Goal: Complete application form

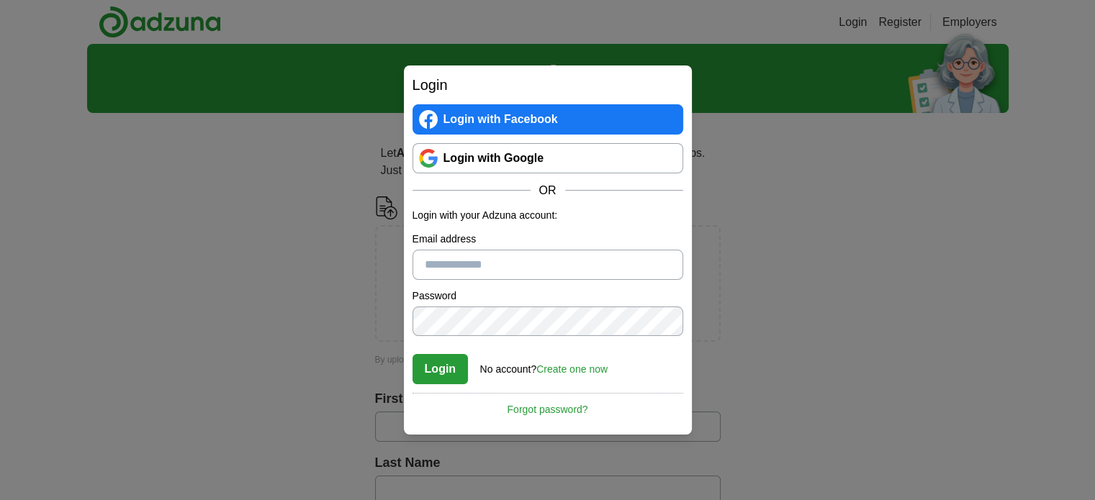
click at [457, 266] on input "Email address" at bounding box center [548, 265] width 271 height 30
type input "**********"
click at [492, 305] on div "Password" at bounding box center [548, 313] width 271 height 48
click at [434, 374] on button "Login" at bounding box center [441, 369] width 56 height 30
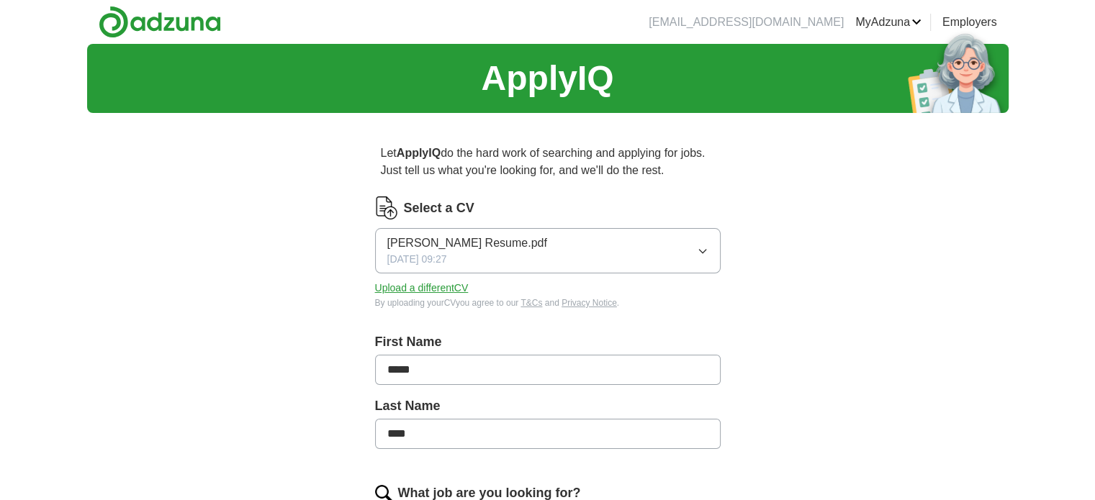
click at [446, 288] on button "Upload a different CV" at bounding box center [422, 288] width 94 height 15
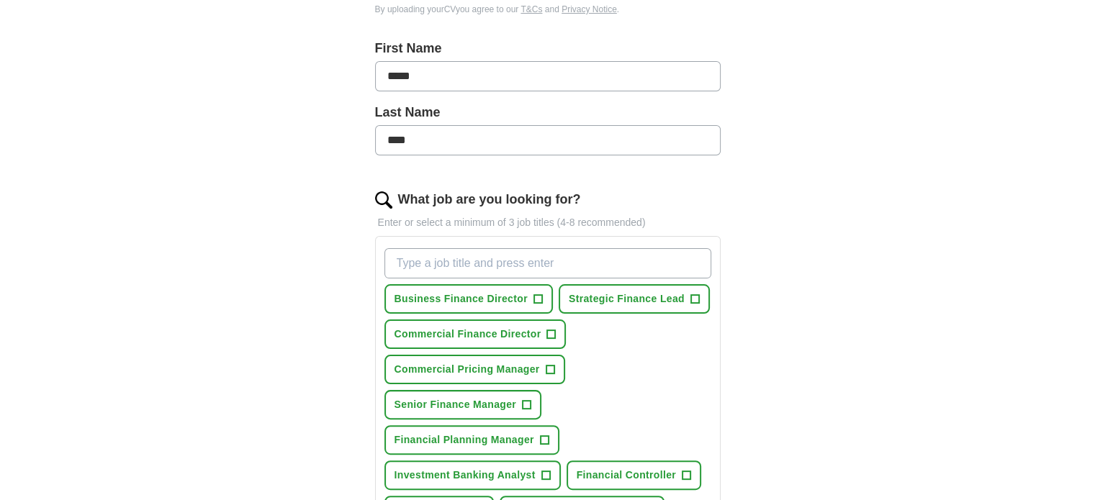
scroll to position [406, 0]
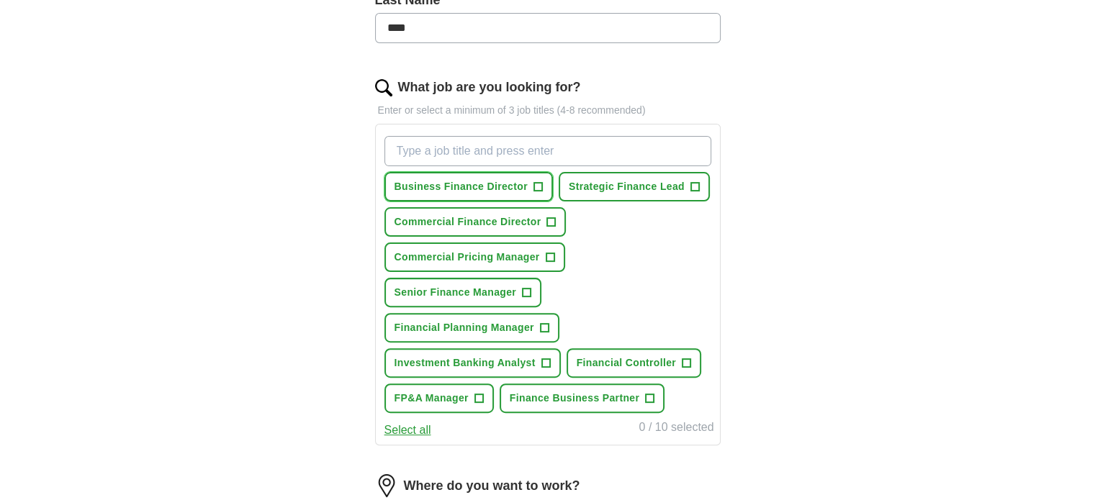
click at [533, 189] on span "+" at bounding box center [537, 187] width 9 height 12
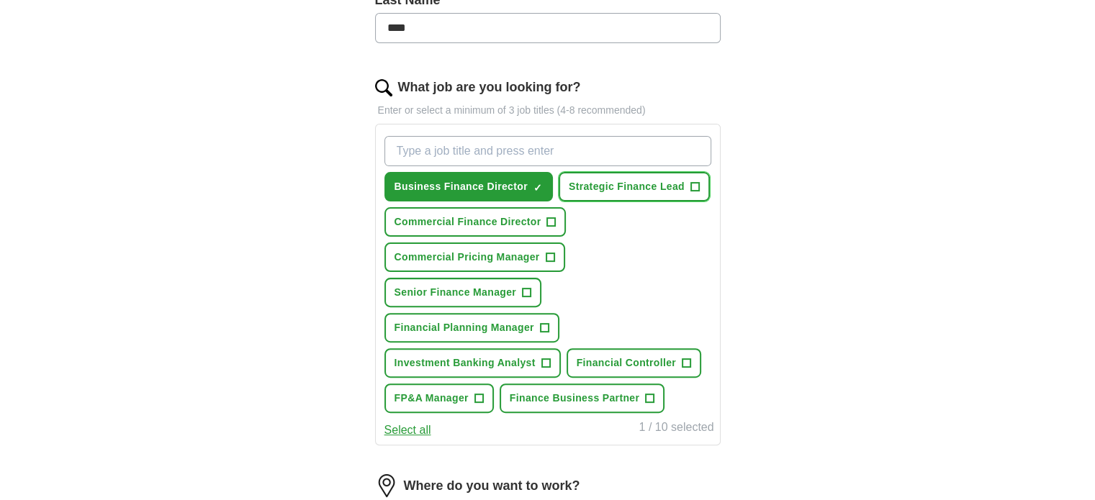
click at [641, 186] on span "Strategic Finance Lead" at bounding box center [627, 186] width 116 height 15
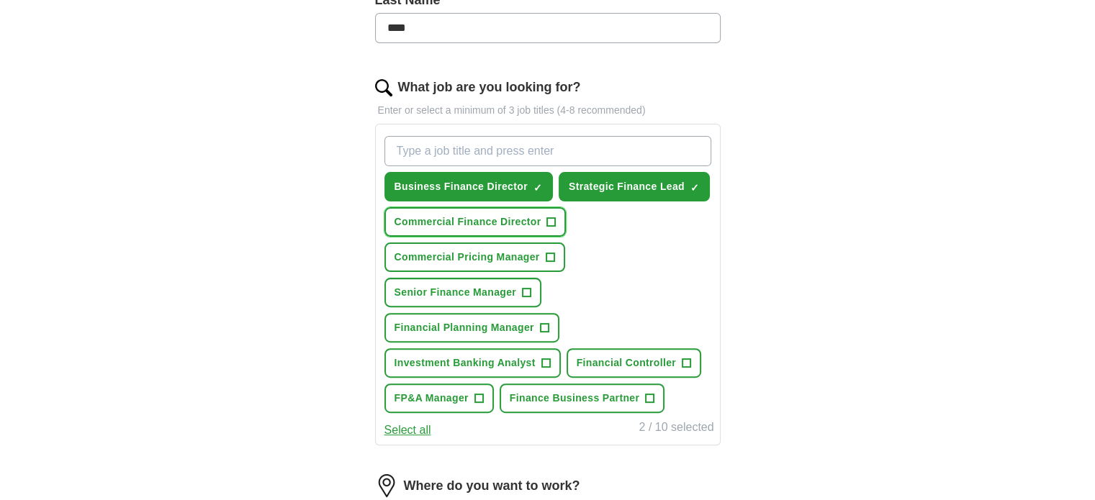
click at [540, 215] on span "Commercial Finance Director" at bounding box center [468, 222] width 147 height 15
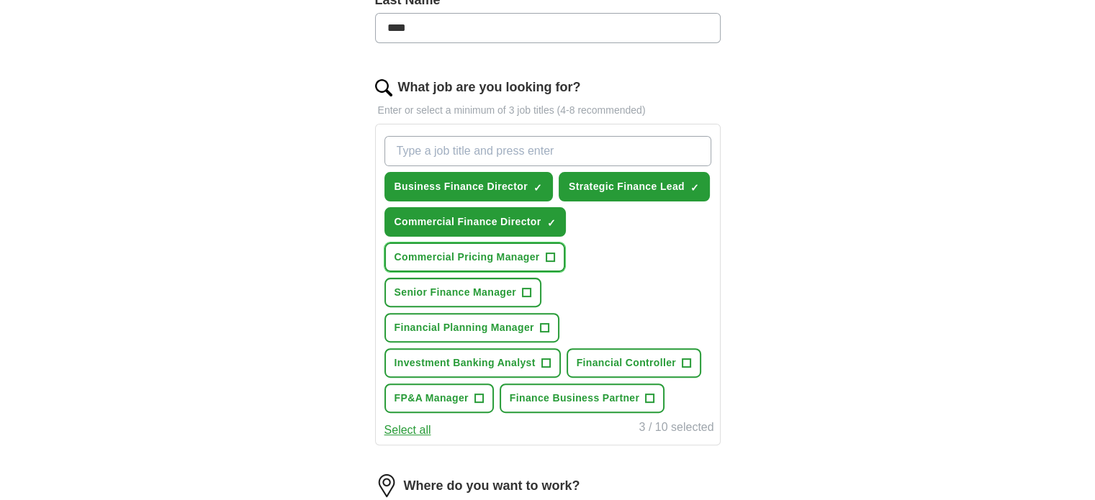
click at [522, 250] on span "Commercial Pricing Manager" at bounding box center [467, 257] width 145 height 15
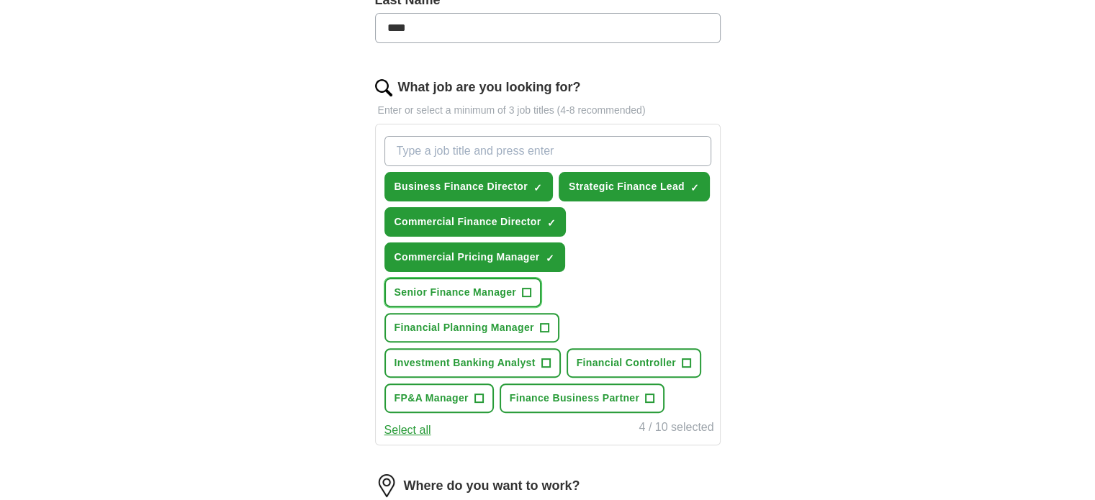
click at [493, 287] on span "Senior Finance Manager" at bounding box center [456, 292] width 122 height 15
click at [486, 321] on span "Financial Planning Manager" at bounding box center [465, 327] width 140 height 15
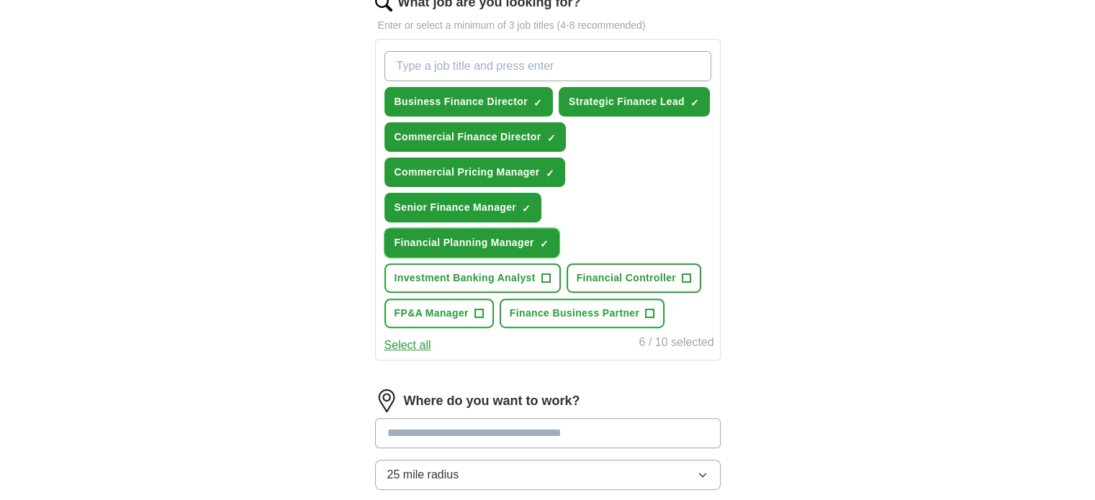
scroll to position [492, 0]
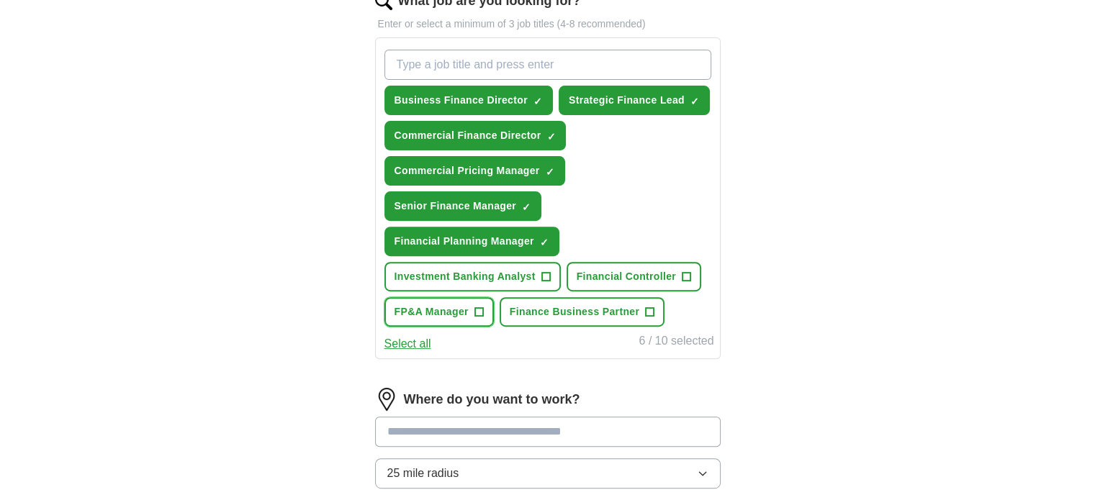
click at [490, 307] on button "FP&A Manager +" at bounding box center [438, 312] width 109 height 30
click at [546, 307] on span "Finance Business Partner" at bounding box center [575, 312] width 130 height 15
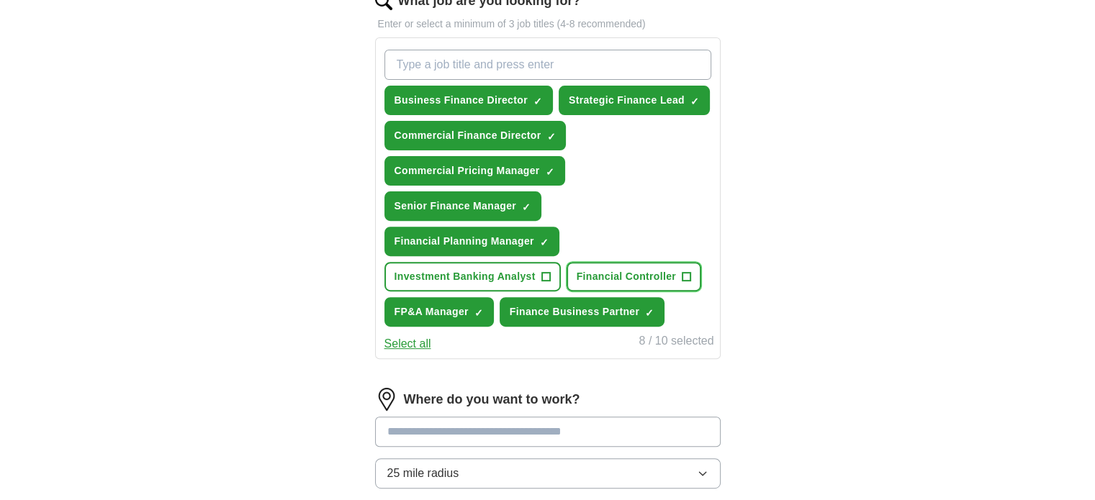
click at [647, 270] on span "Financial Controller" at bounding box center [626, 276] width 99 height 15
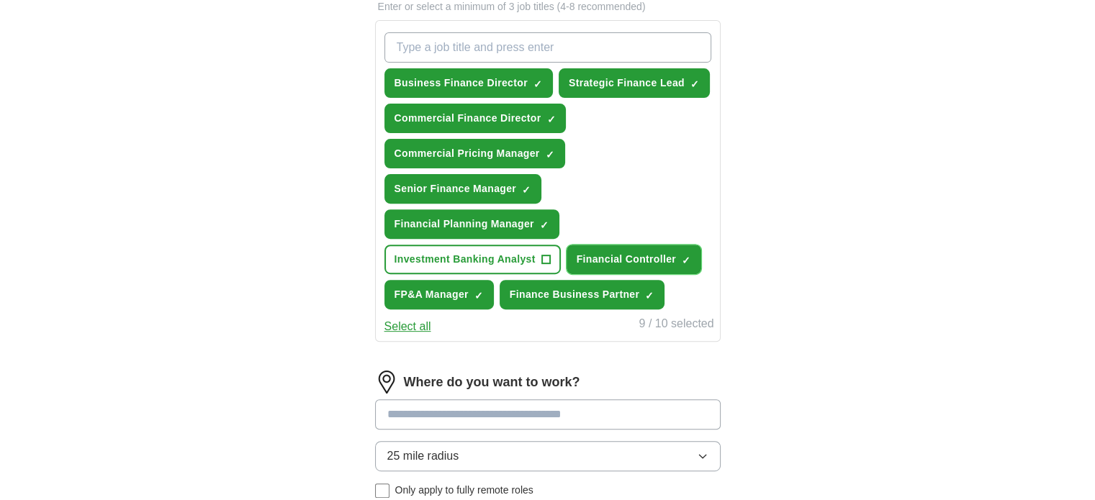
scroll to position [680, 0]
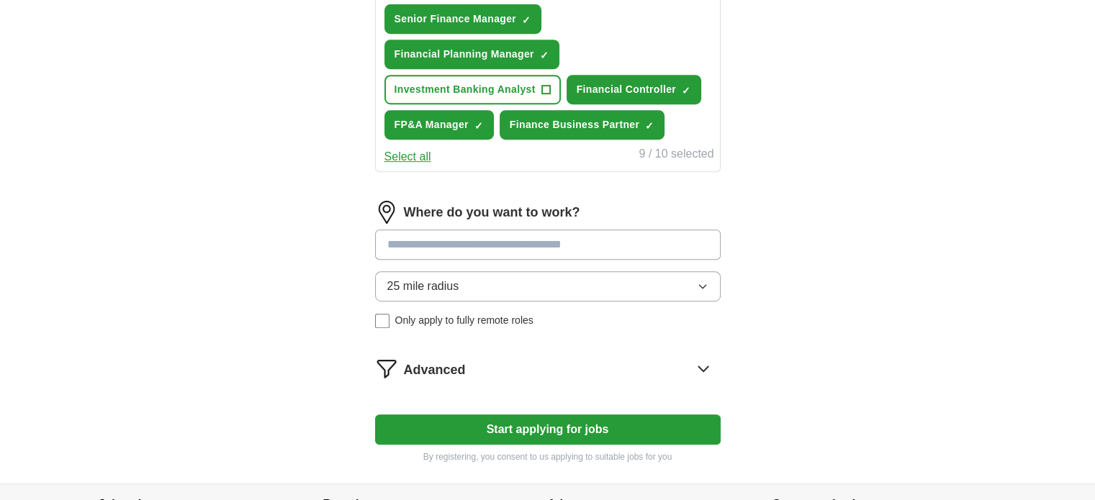
click at [588, 241] on input at bounding box center [548, 245] width 346 height 30
drag, startPoint x: 588, startPoint y: 241, endPoint x: 158, endPoint y: 237, distance: 429.8
type input "******"
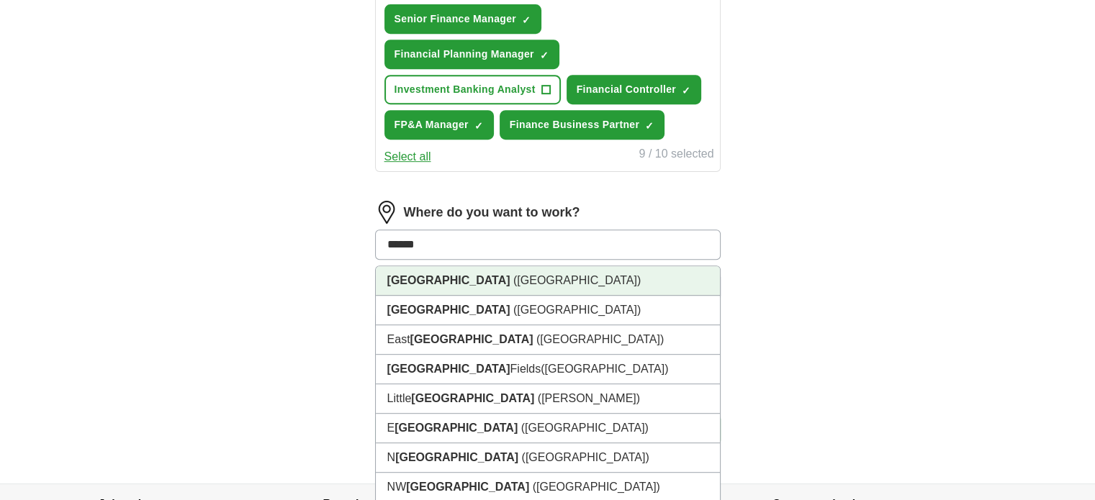
click at [393, 274] on strong "London" at bounding box center [448, 280] width 123 height 12
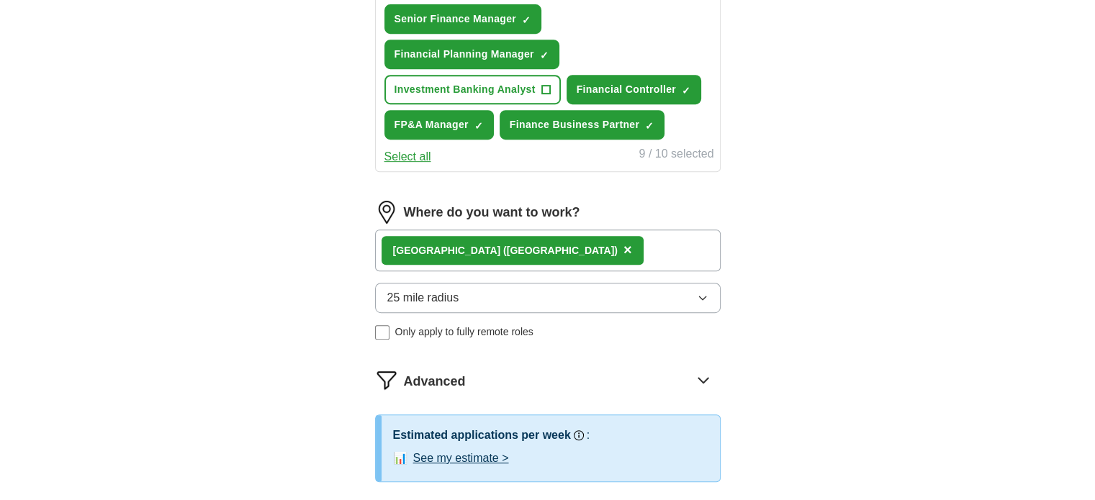
click at [519, 258] on div "London (UK) ×" at bounding box center [548, 251] width 346 height 42
click at [521, 250] on div "London (UK) ×" at bounding box center [548, 251] width 346 height 42
click at [518, 242] on div "London (UK) ×" at bounding box center [548, 251] width 346 height 42
click at [439, 302] on button "25 mile radius" at bounding box center [548, 298] width 346 height 30
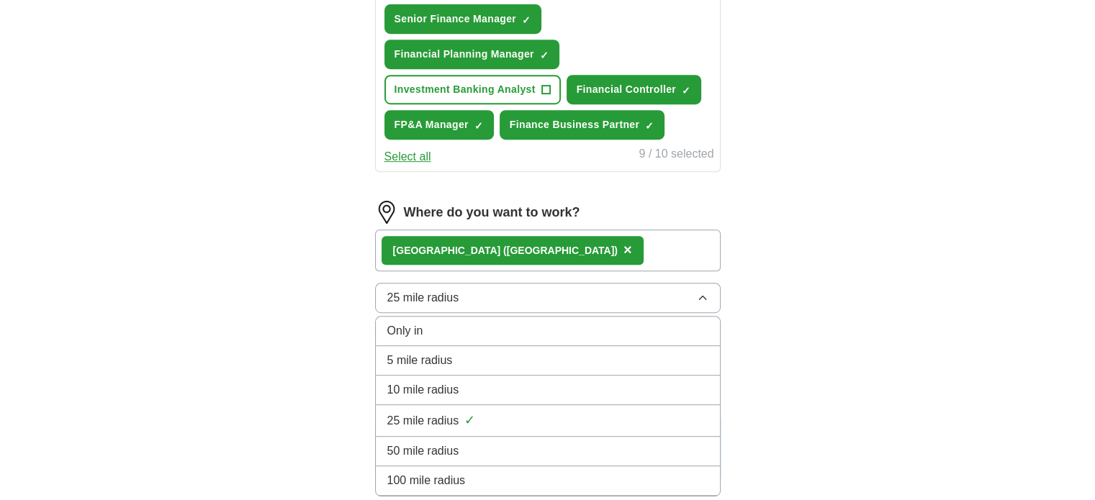
click at [449, 472] on span "100 mile radius" at bounding box center [426, 480] width 78 height 17
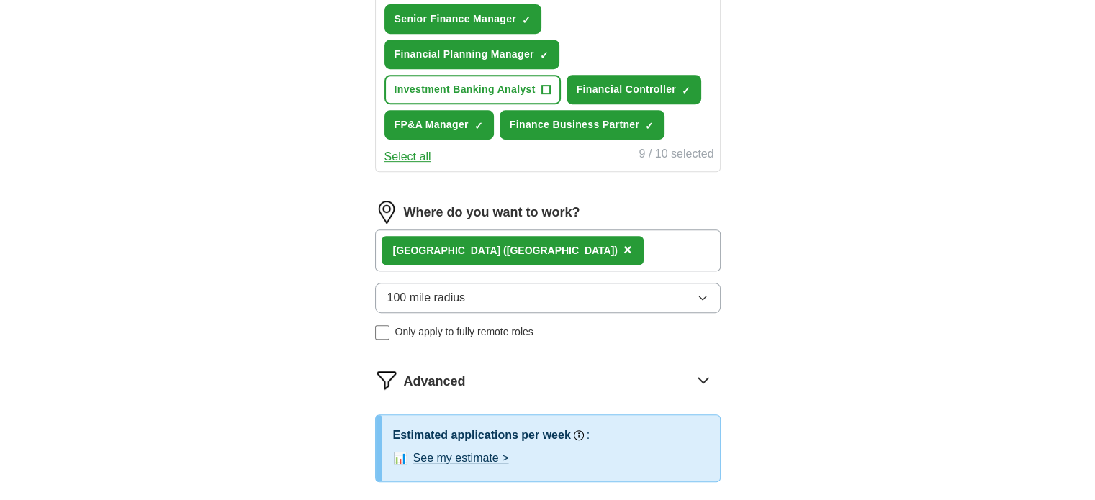
click at [521, 238] on div "London (UK) ×" at bounding box center [548, 251] width 346 height 42
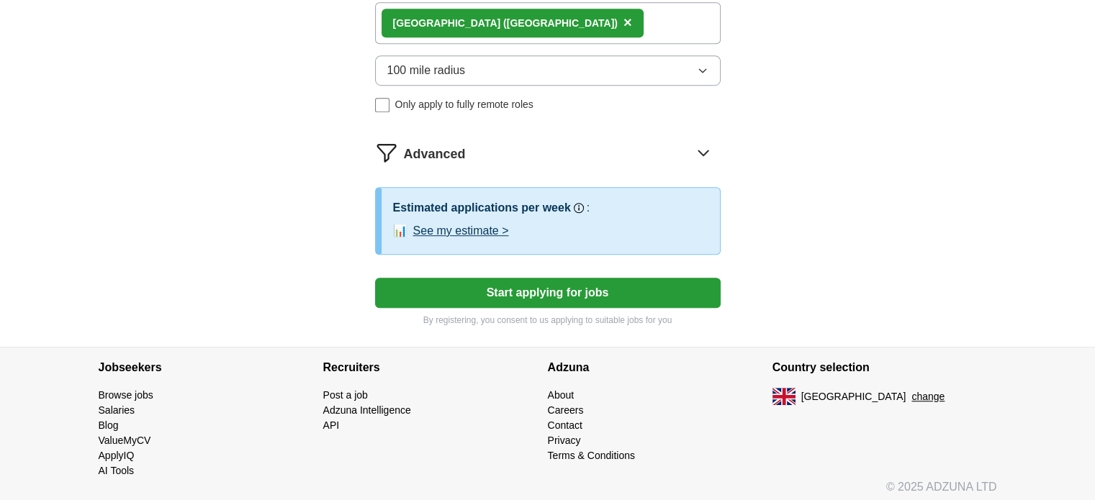
scroll to position [907, 0]
click at [482, 222] on button "See my estimate >" at bounding box center [461, 230] width 96 height 17
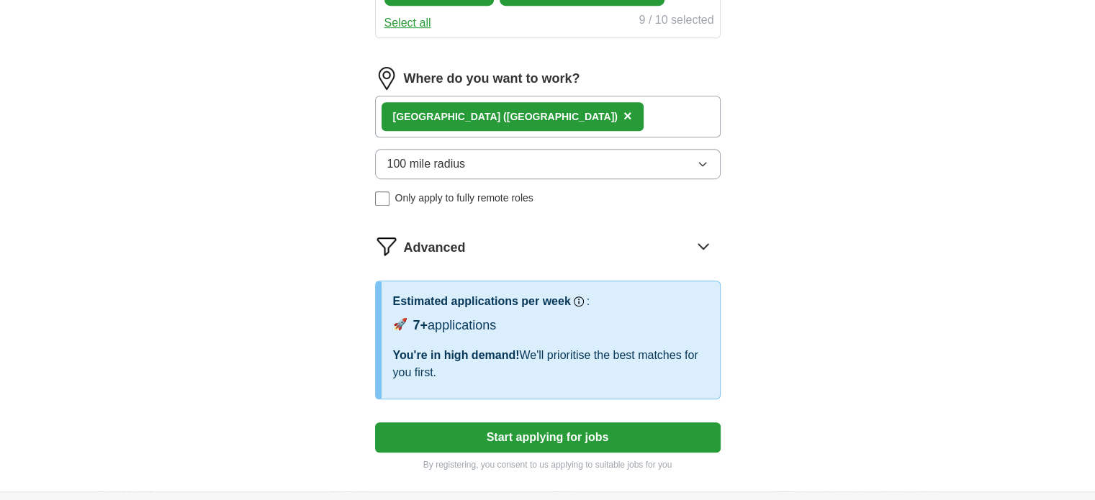
scroll to position [814, 0]
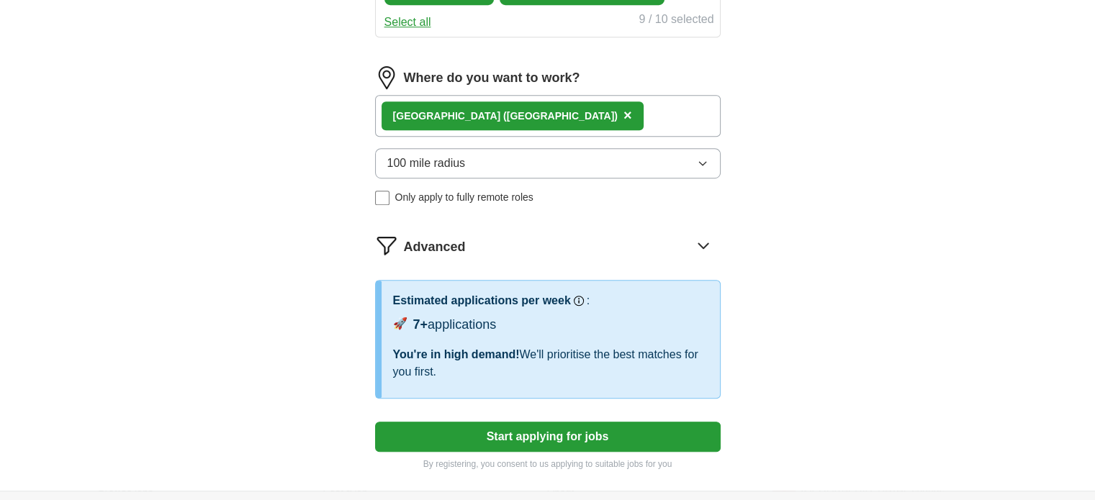
click at [497, 170] on button "100 mile radius" at bounding box center [548, 163] width 346 height 30
click at [516, 117] on div "London (UK) ×" at bounding box center [548, 116] width 346 height 42
click at [513, 437] on button "Start applying for jobs" at bounding box center [548, 437] width 346 height 30
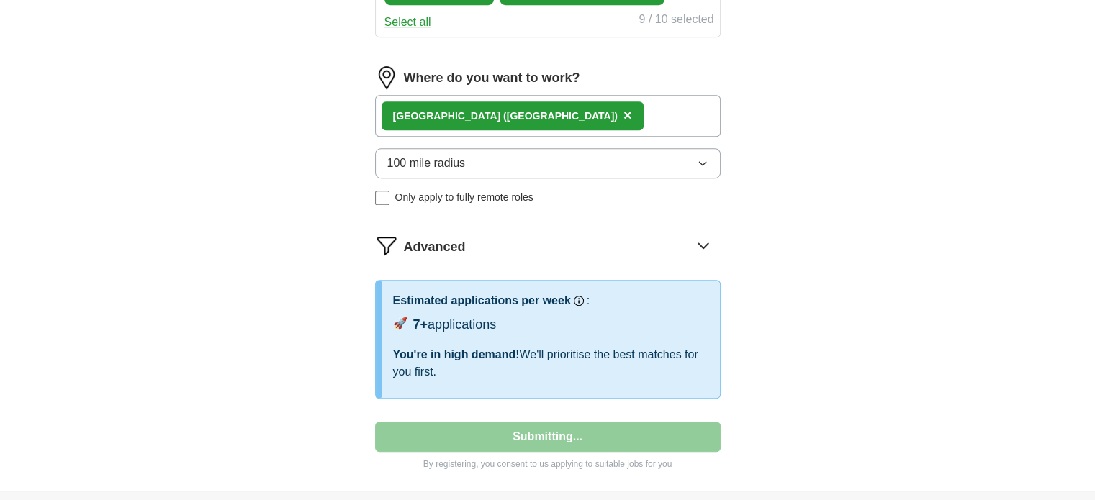
select select "**"
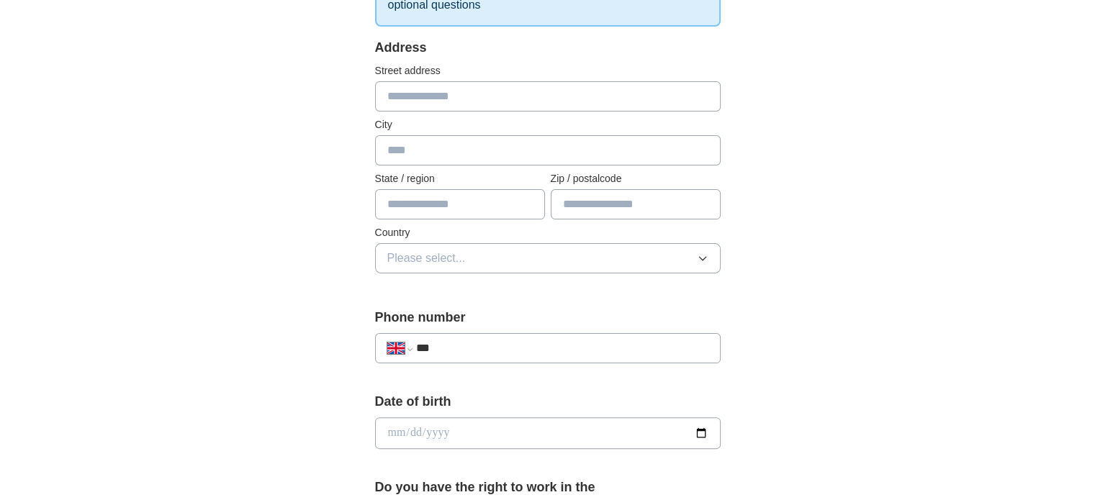
scroll to position [274, 0]
click at [433, 99] on input "text" at bounding box center [548, 98] width 346 height 30
type input "**********"
type input "******"
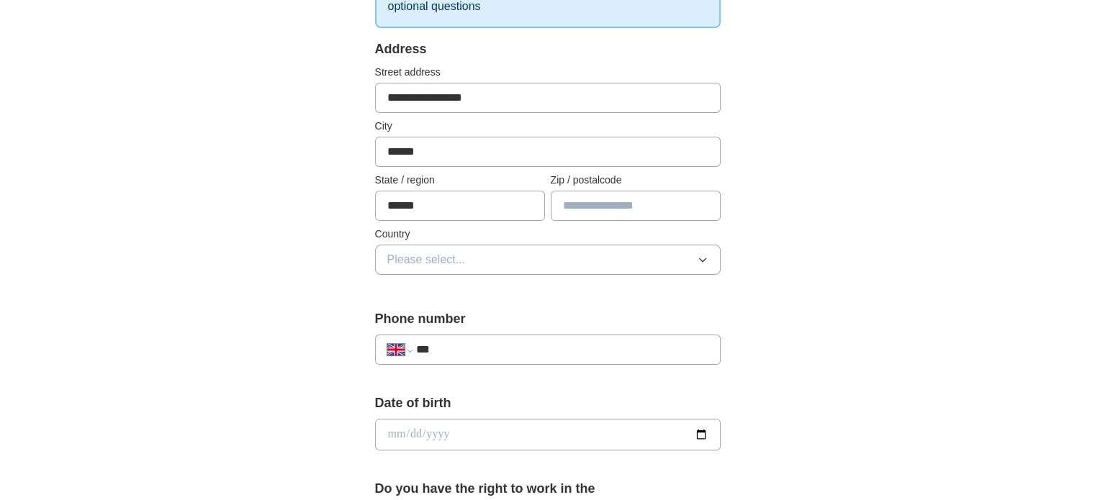
type input "*******"
click at [433, 256] on span "Please select..." at bounding box center [426, 259] width 78 height 17
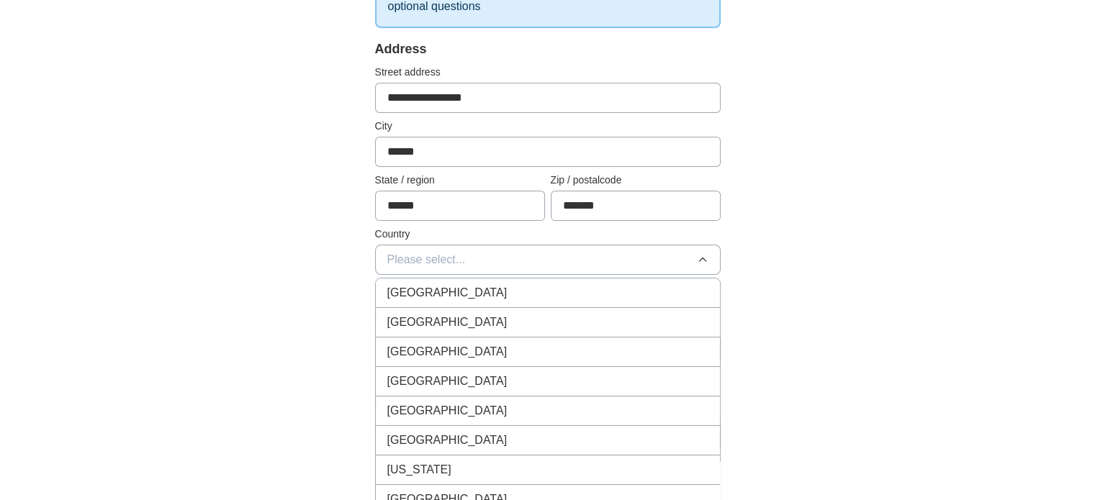
click at [427, 295] on span "[GEOGRAPHIC_DATA]" at bounding box center [447, 292] width 120 height 17
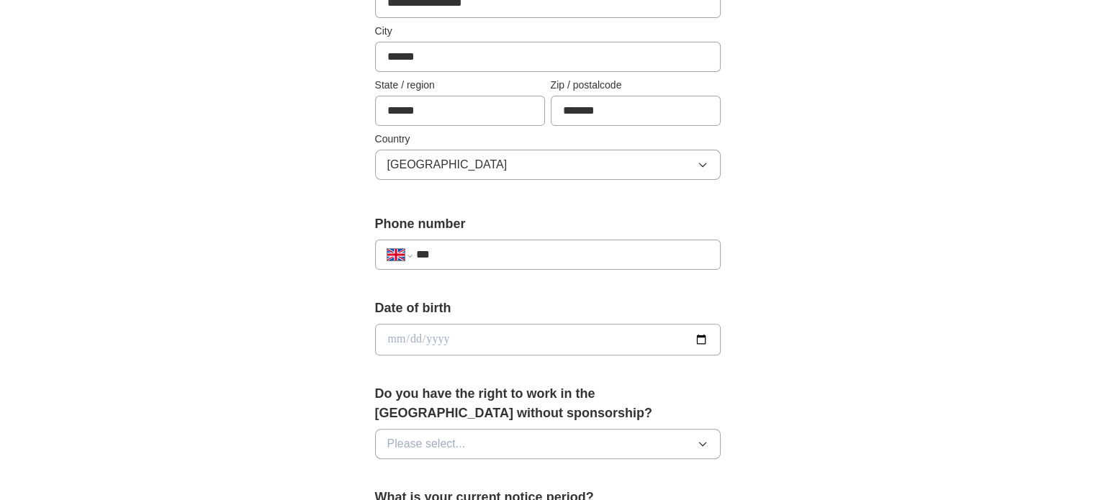
scroll to position [409, 0]
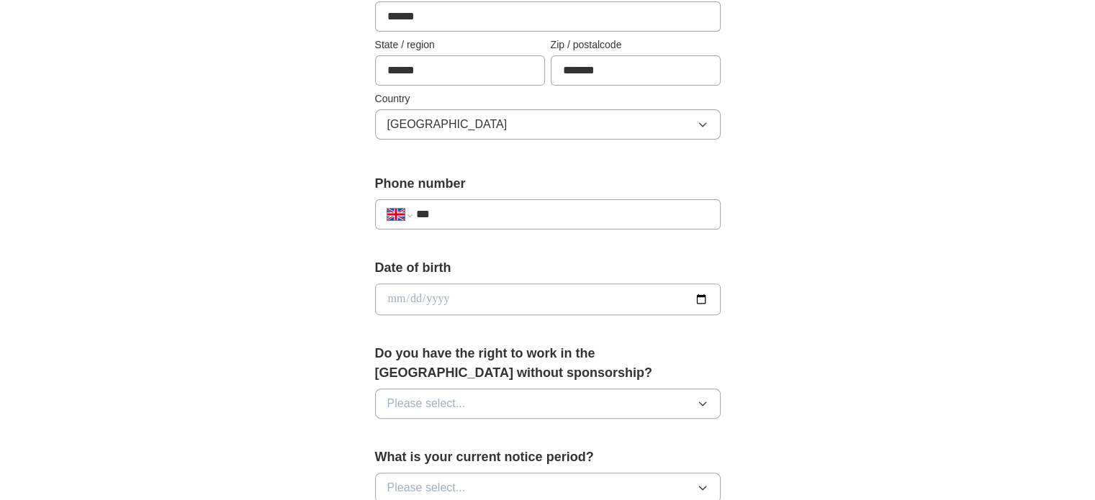
click at [487, 199] on div "**********" at bounding box center [548, 214] width 346 height 30
click at [470, 226] on div "**********" at bounding box center [548, 214] width 346 height 30
click at [489, 218] on input "***" at bounding box center [561, 214] width 292 height 17
type input "**********"
click at [399, 297] on input "date" at bounding box center [548, 300] width 346 height 32
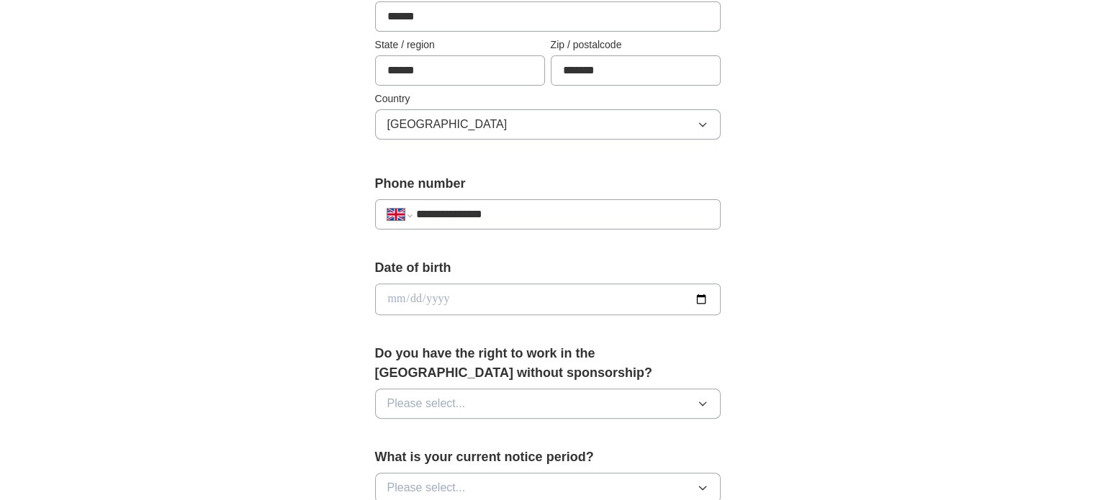
click at [399, 297] on input "date" at bounding box center [548, 300] width 346 height 32
type input "**********"
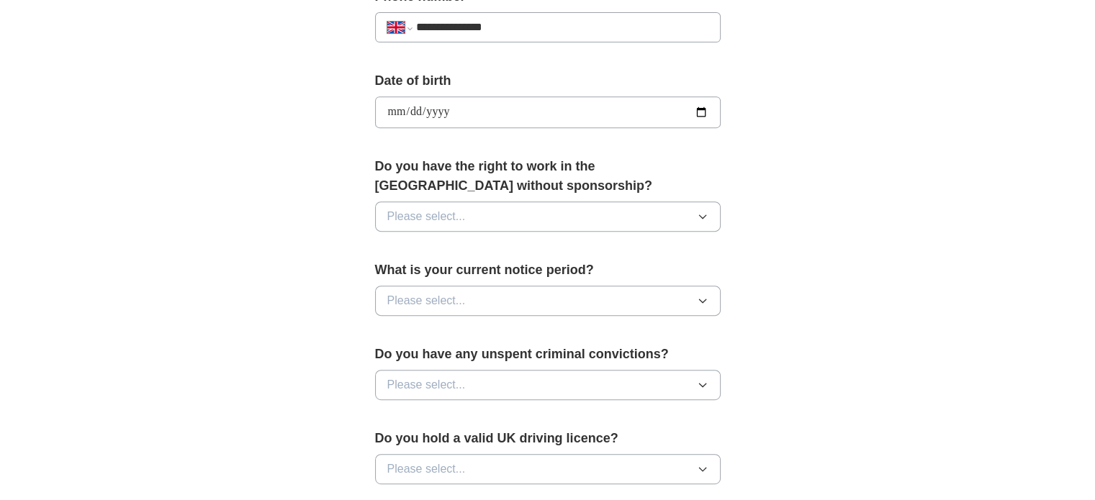
click at [437, 215] on span "Please select..." at bounding box center [426, 216] width 78 height 17
click at [415, 244] on div "Yes" at bounding box center [547, 249] width 321 height 17
click at [413, 302] on span "Please select..." at bounding box center [426, 300] width 78 height 17
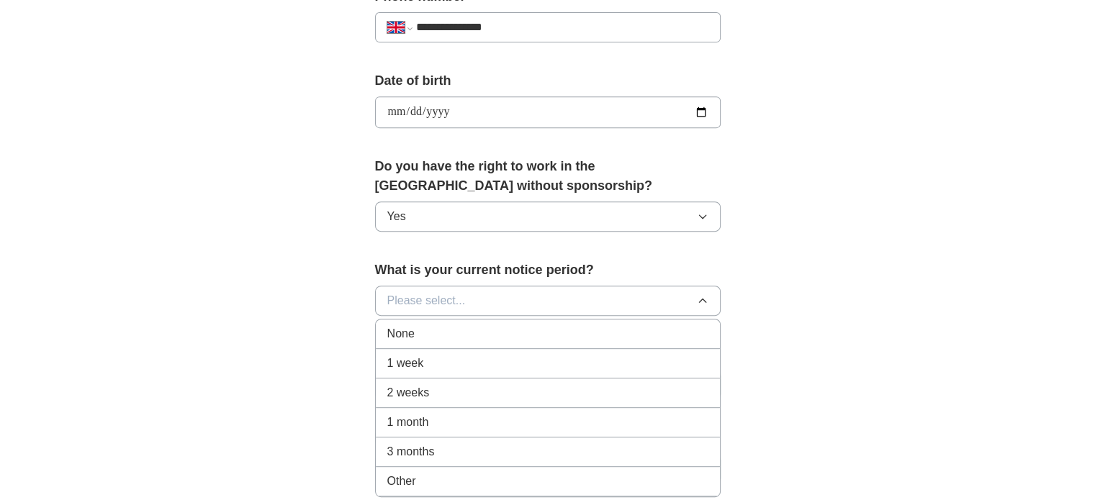
click at [418, 423] on span "1 month" at bounding box center [408, 422] width 42 height 17
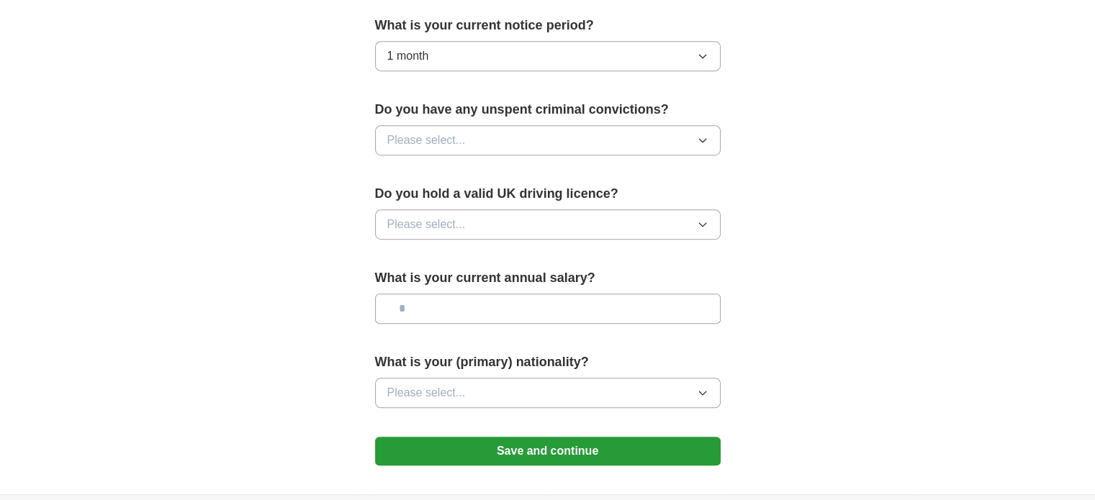
scroll to position [845, 0]
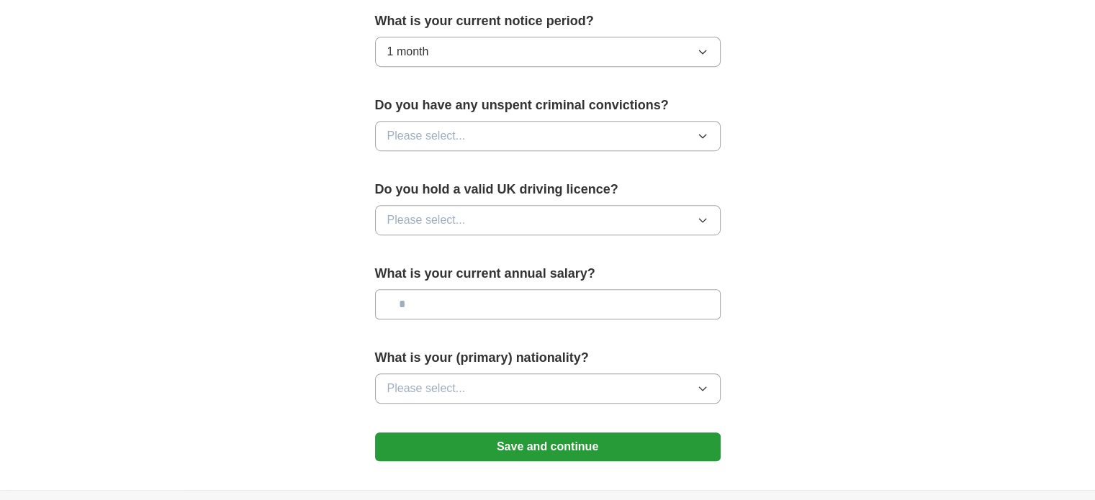
click at [449, 107] on label "Do you have any unspent criminal convictions?" at bounding box center [548, 105] width 346 height 19
click at [424, 135] on span "Please select..." at bounding box center [426, 135] width 78 height 17
click at [405, 190] on div "No" at bounding box center [547, 198] width 321 height 17
click at [402, 207] on button "Please select..." at bounding box center [548, 220] width 346 height 30
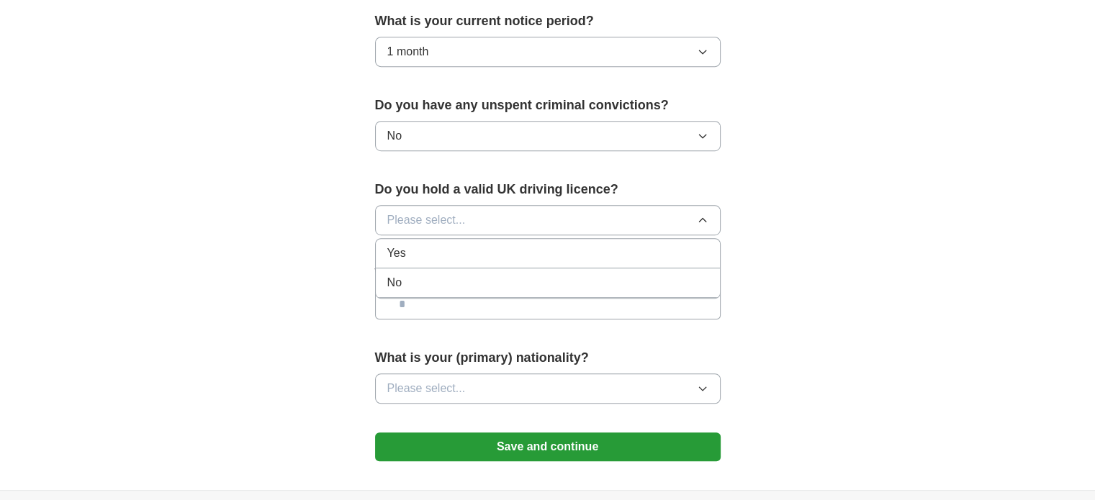
click at [405, 277] on div "No" at bounding box center [547, 282] width 321 height 17
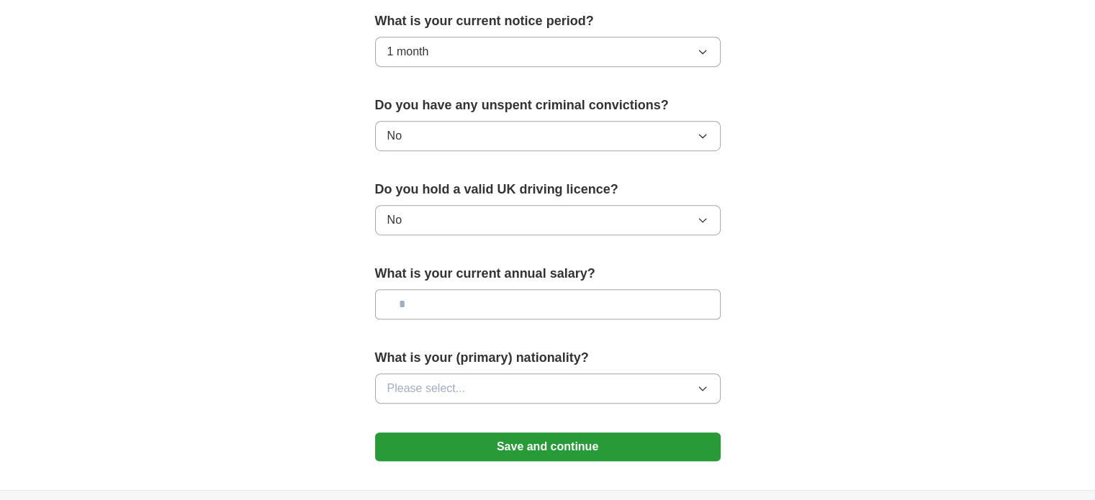
click at [435, 216] on button "No" at bounding box center [548, 220] width 346 height 30
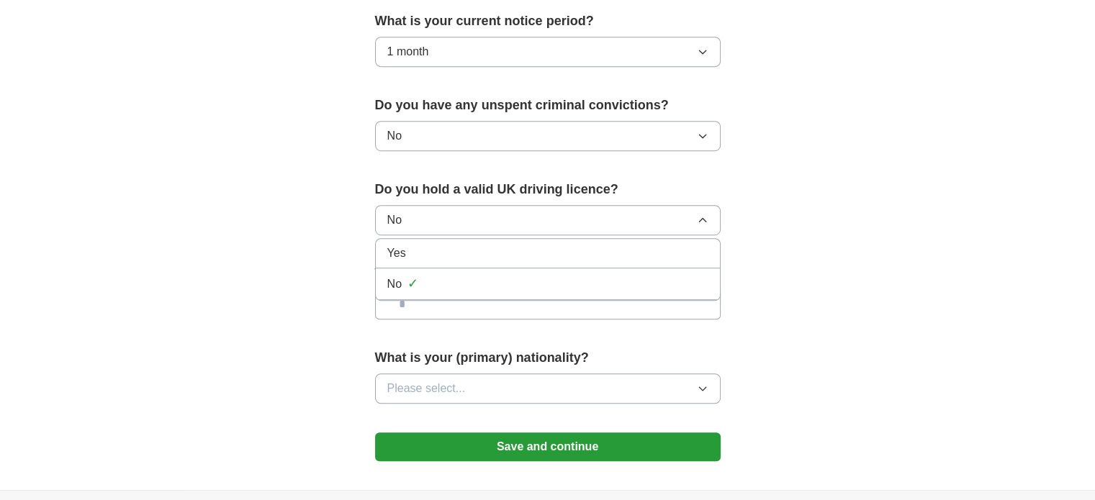
click at [403, 256] on span "Yes" at bounding box center [396, 253] width 19 height 17
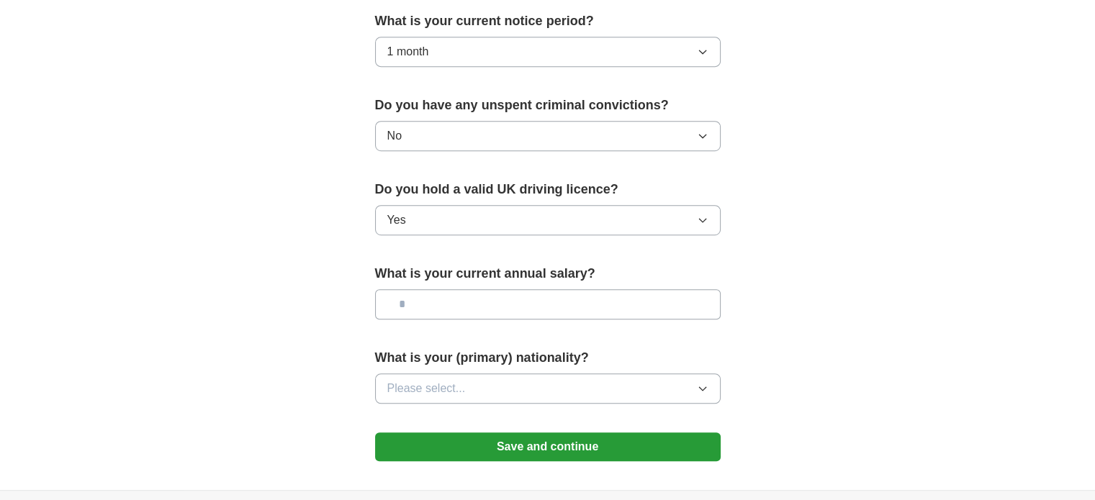
click at [425, 307] on input "text" at bounding box center [548, 304] width 346 height 30
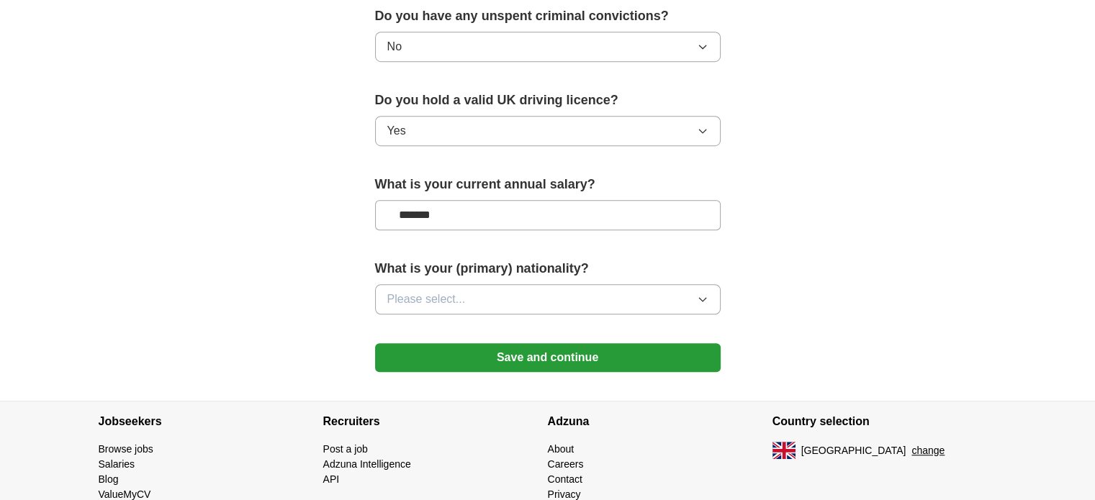
type input "*******"
click at [433, 301] on span "Please select..." at bounding box center [426, 299] width 78 height 17
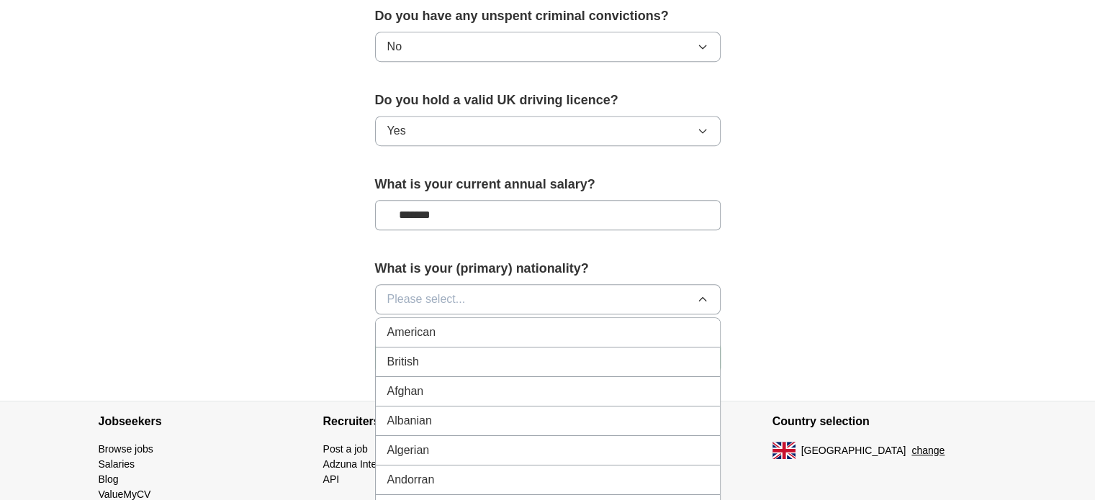
click at [415, 291] on span "Please select..." at bounding box center [426, 299] width 78 height 17
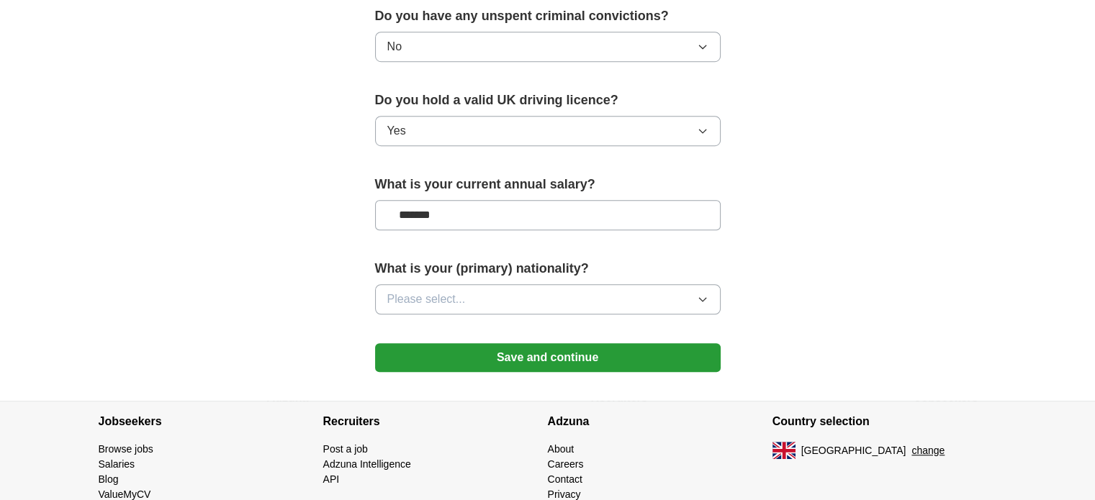
click at [422, 293] on span "Please select..." at bounding box center [426, 299] width 78 height 17
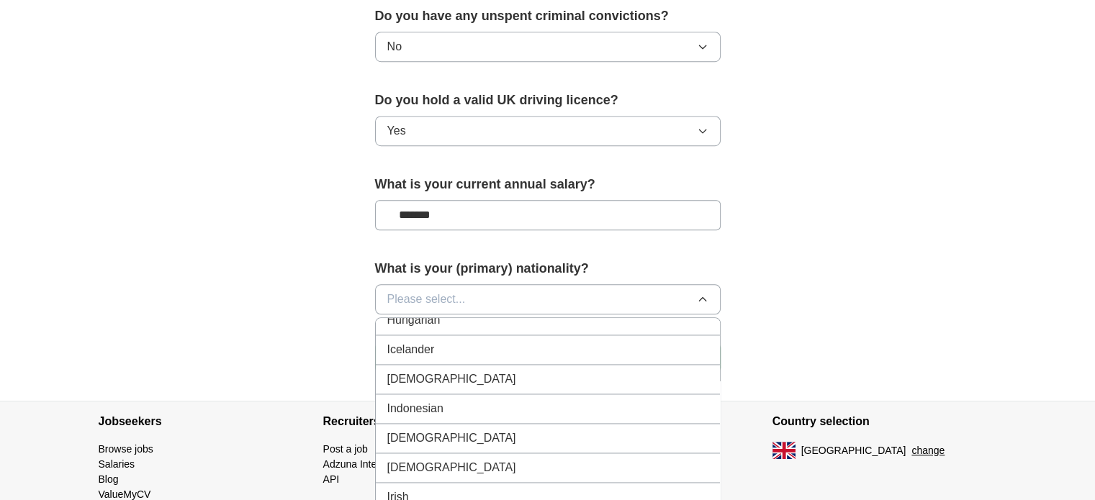
scroll to position [2315, 0]
click at [458, 370] on div "Indian" at bounding box center [547, 378] width 321 height 17
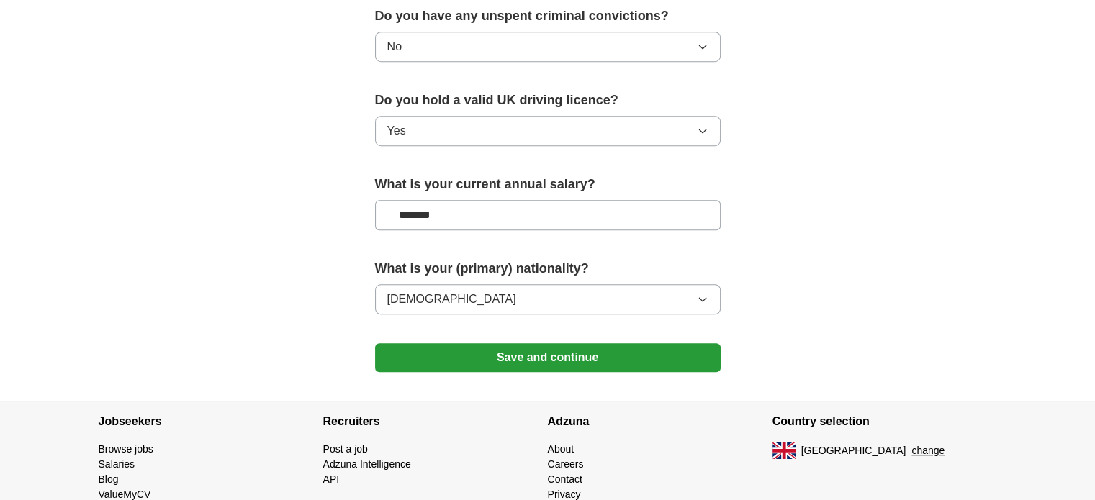
click at [518, 359] on button "Save and continue" at bounding box center [548, 357] width 346 height 29
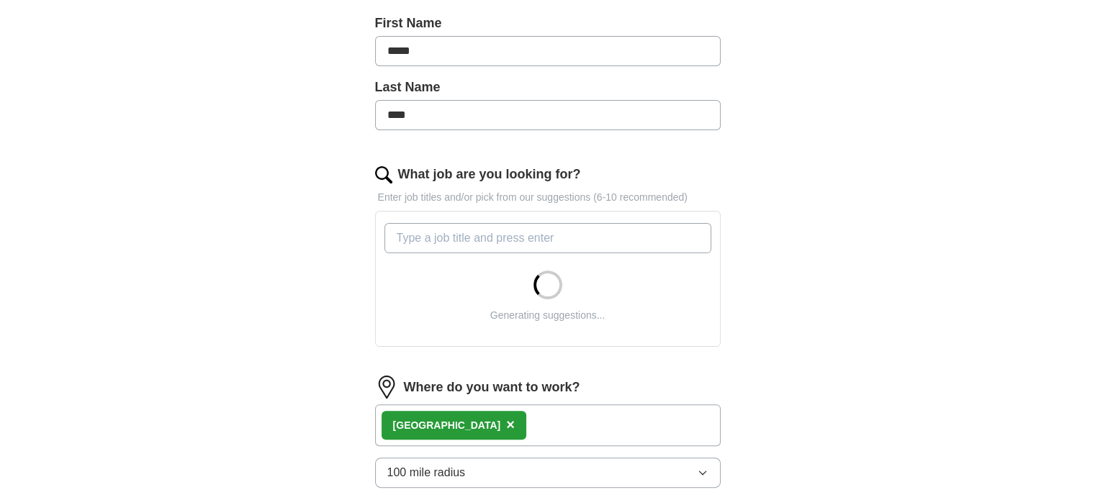
scroll to position [321, 0]
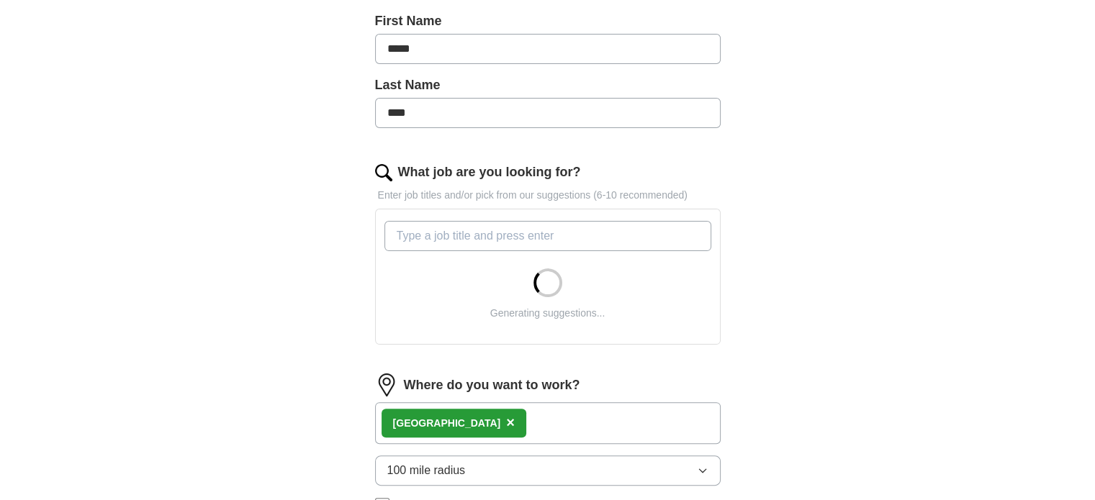
click at [553, 235] on input "What job are you looking for?" at bounding box center [547, 236] width 327 height 30
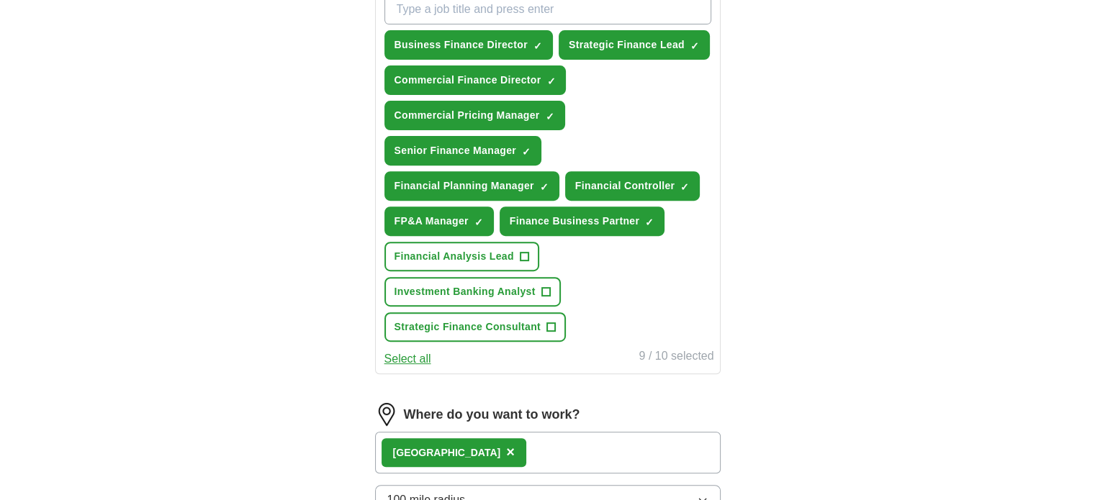
scroll to position [533, 0]
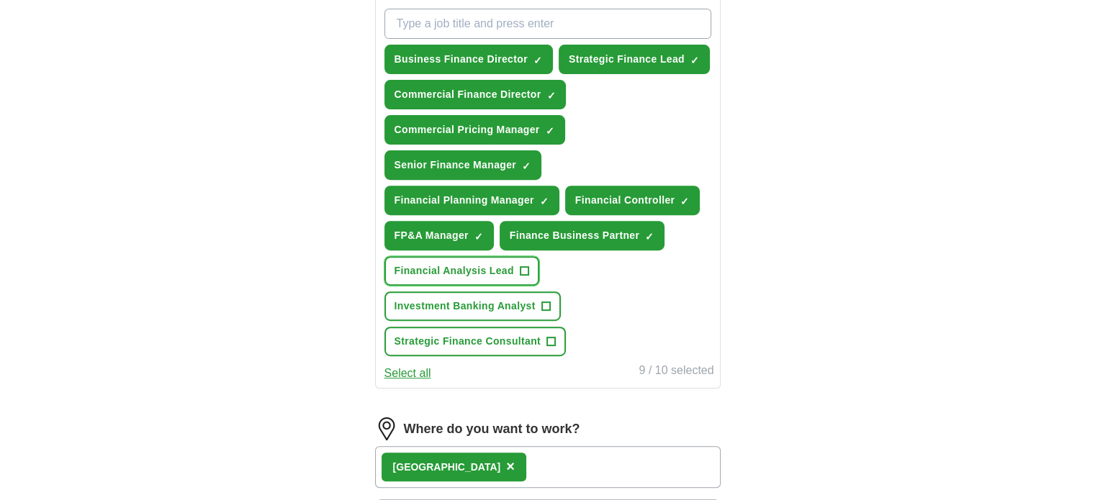
click at [521, 269] on span "+" at bounding box center [524, 272] width 9 height 12
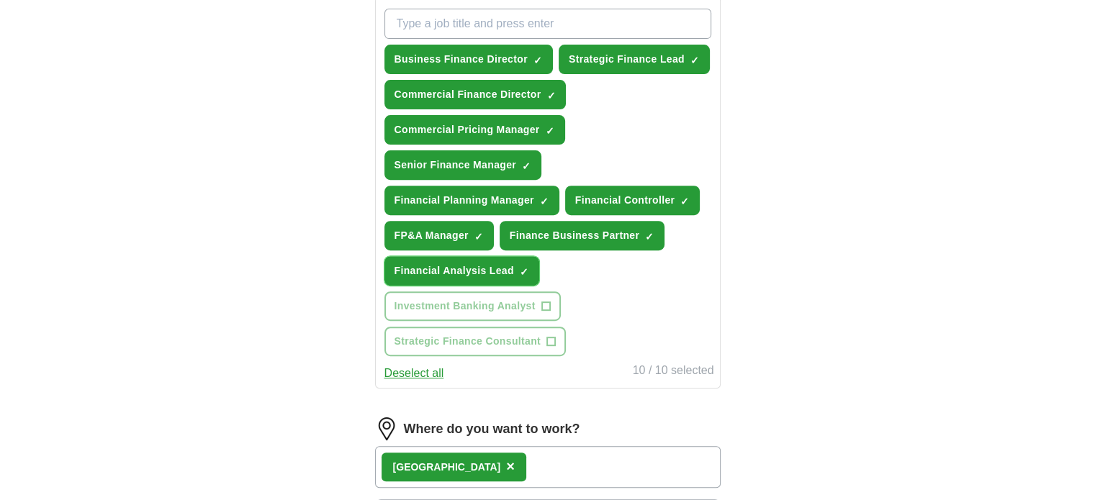
click at [524, 277] on button "Financial Analysis Lead ✓ ×" at bounding box center [461, 271] width 155 height 30
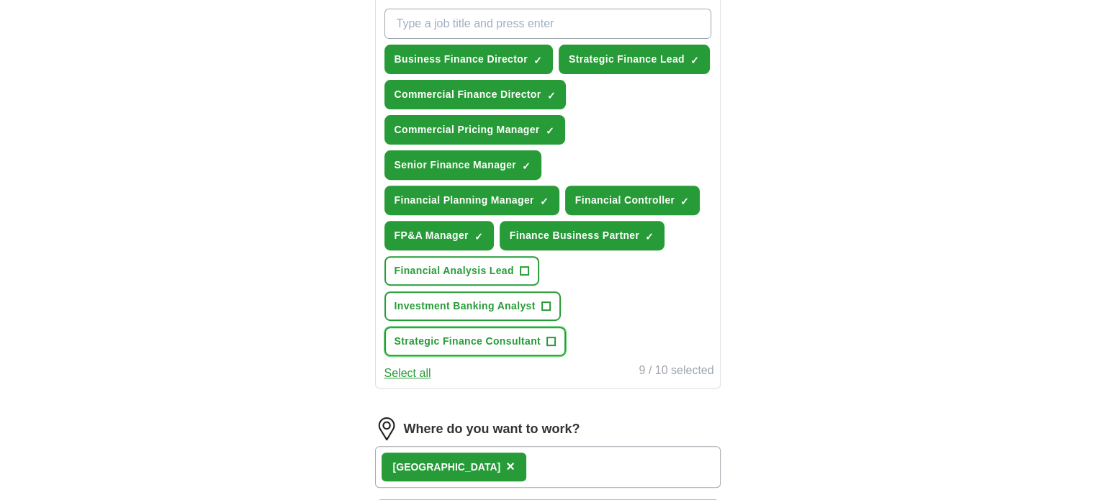
click at [550, 337] on span "+" at bounding box center [550, 342] width 9 height 12
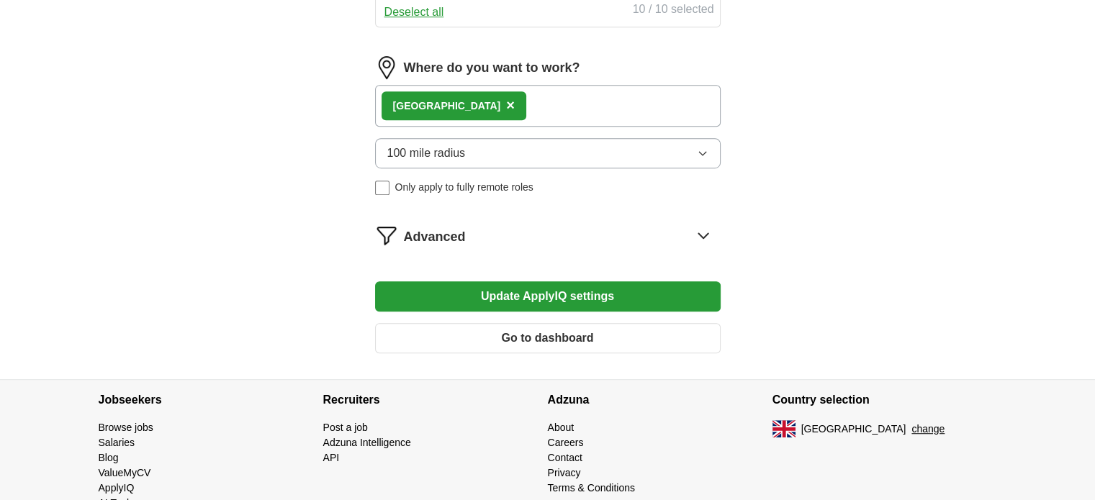
scroll to position [894, 0]
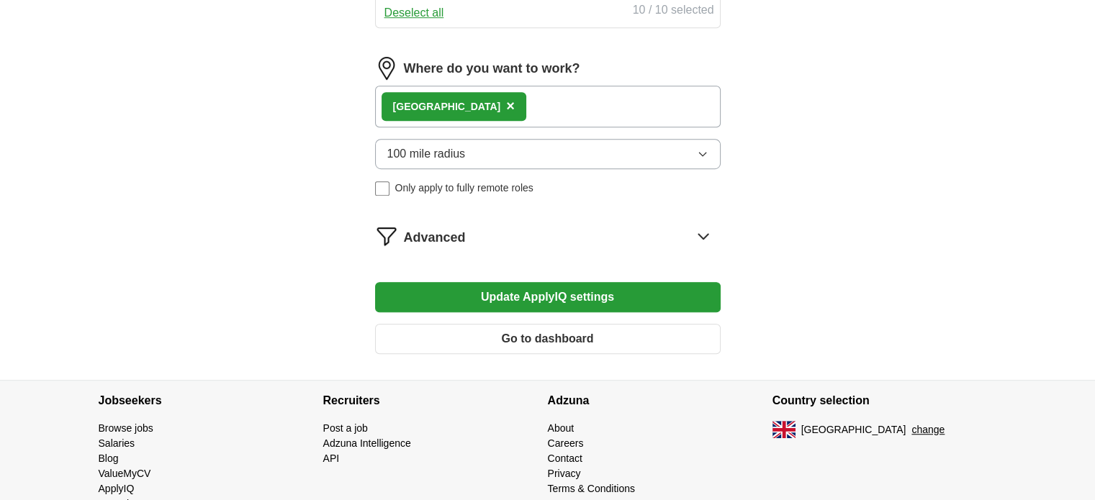
click at [574, 301] on button "Update ApplyIQ settings" at bounding box center [548, 297] width 346 height 30
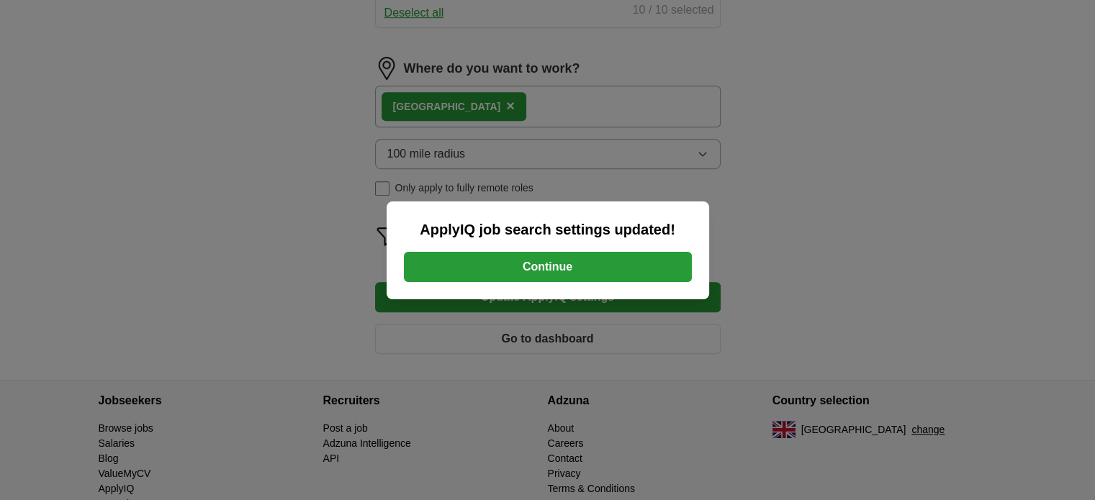
click at [574, 263] on button "Continue" at bounding box center [548, 267] width 288 height 30
